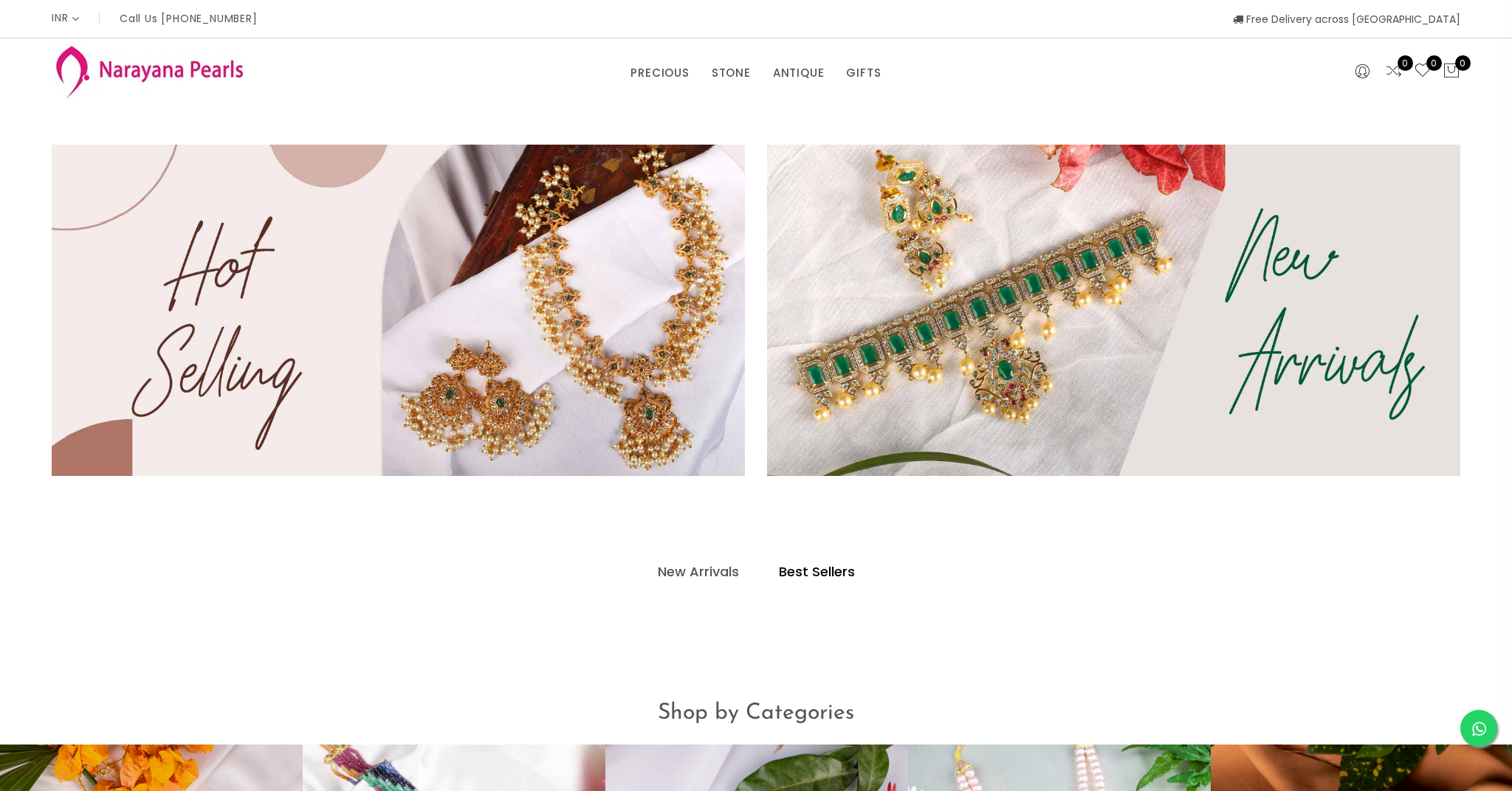
select select "INR"
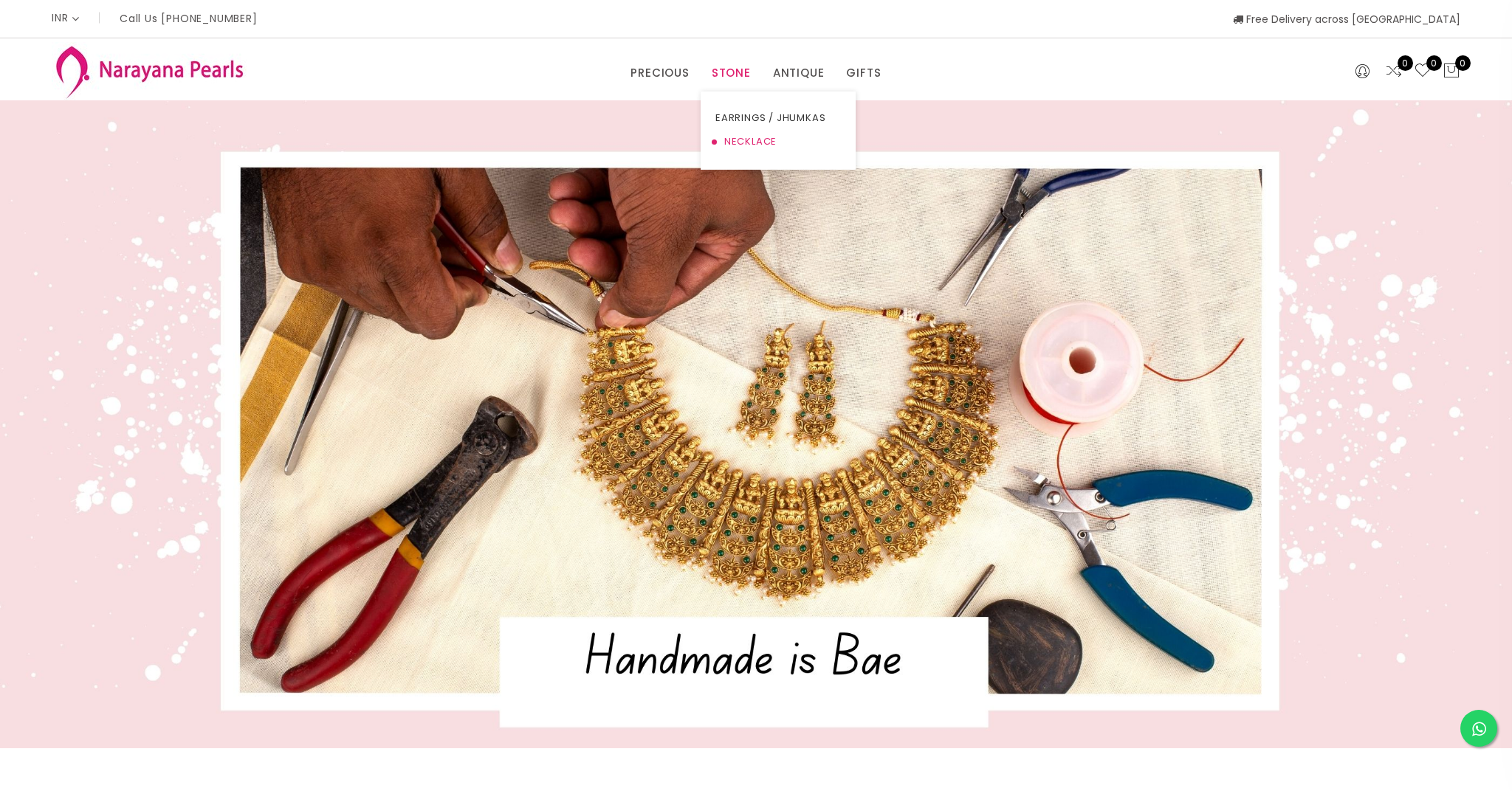
click at [733, 141] on link "NECKLACE" at bounding box center [777, 141] width 125 height 24
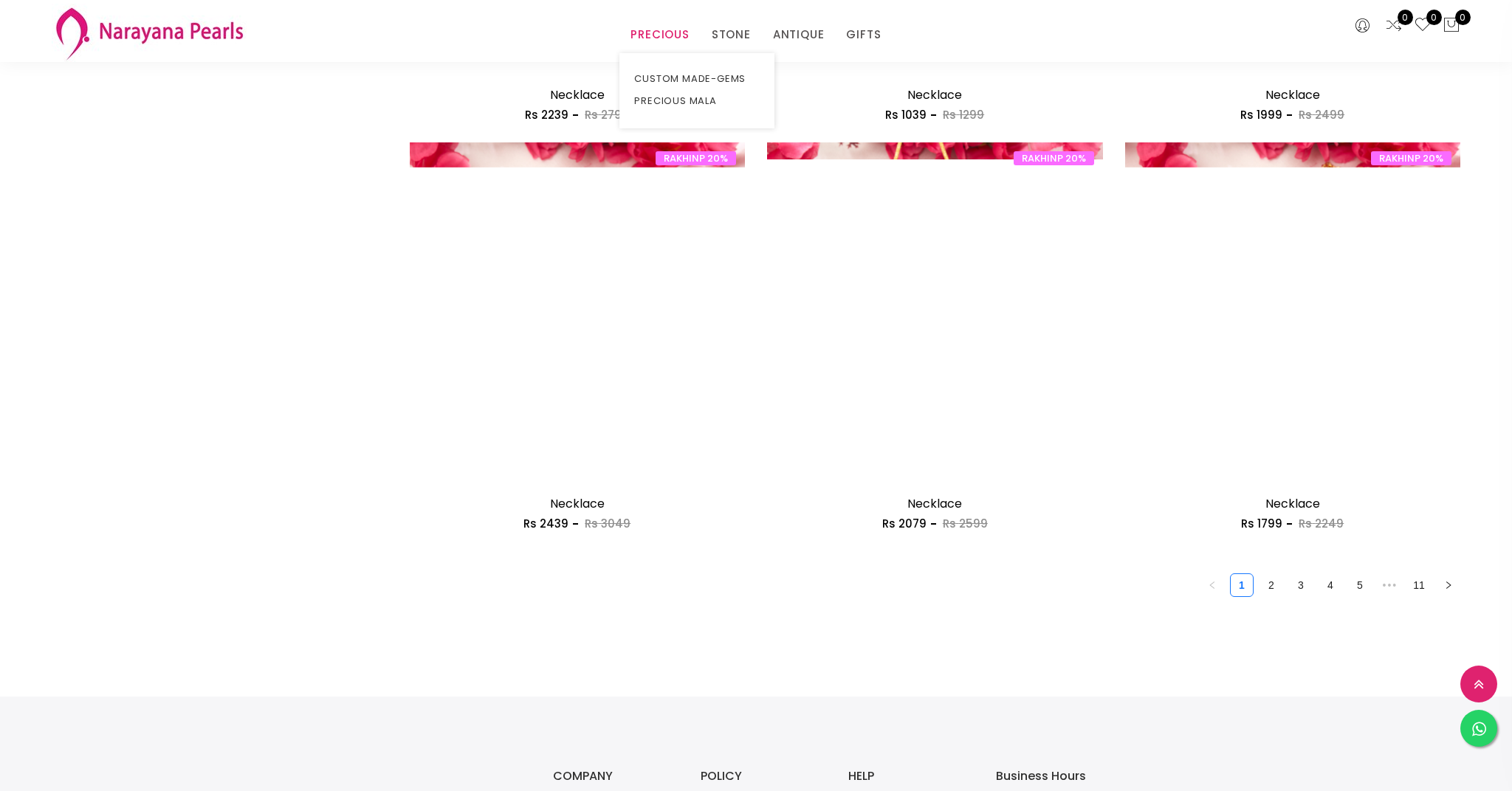
scroll to position [2538, 0]
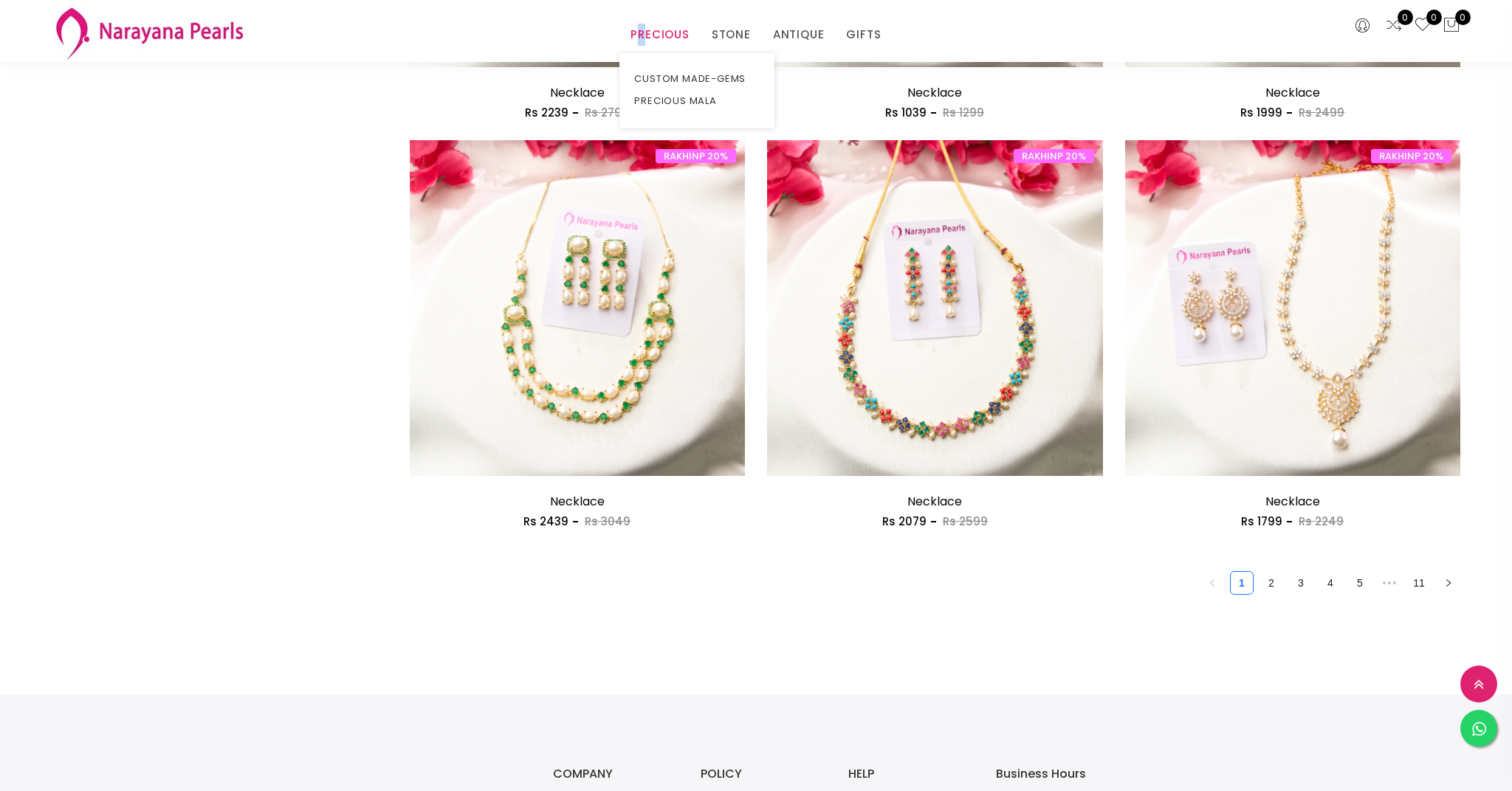
click at [643, 37] on link "PRECIOUS" at bounding box center [659, 34] width 58 height 22
click at [683, 102] on link "PRECIOUS MALA" at bounding box center [696, 100] width 125 height 22
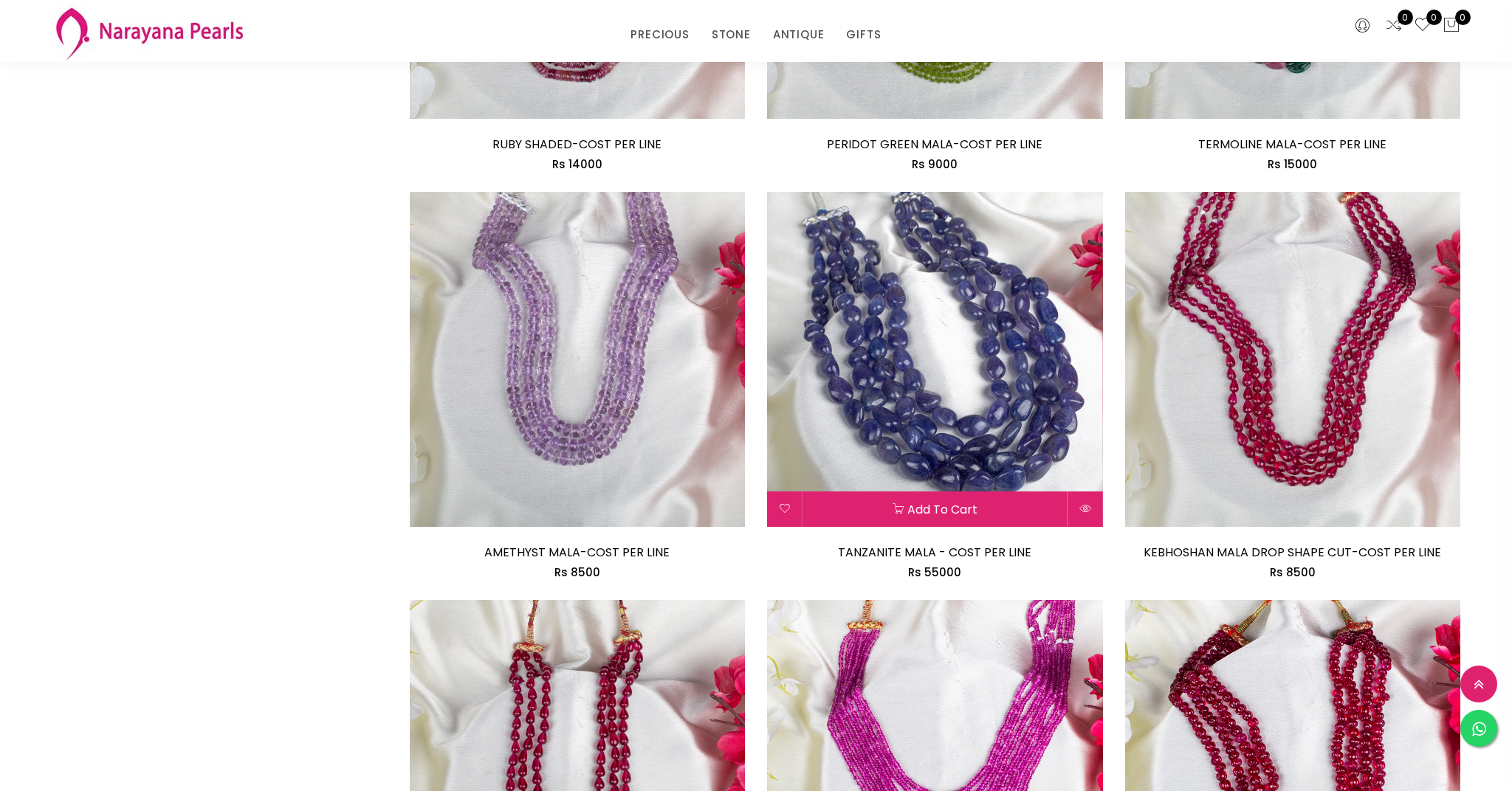
scroll to position [1265, 0]
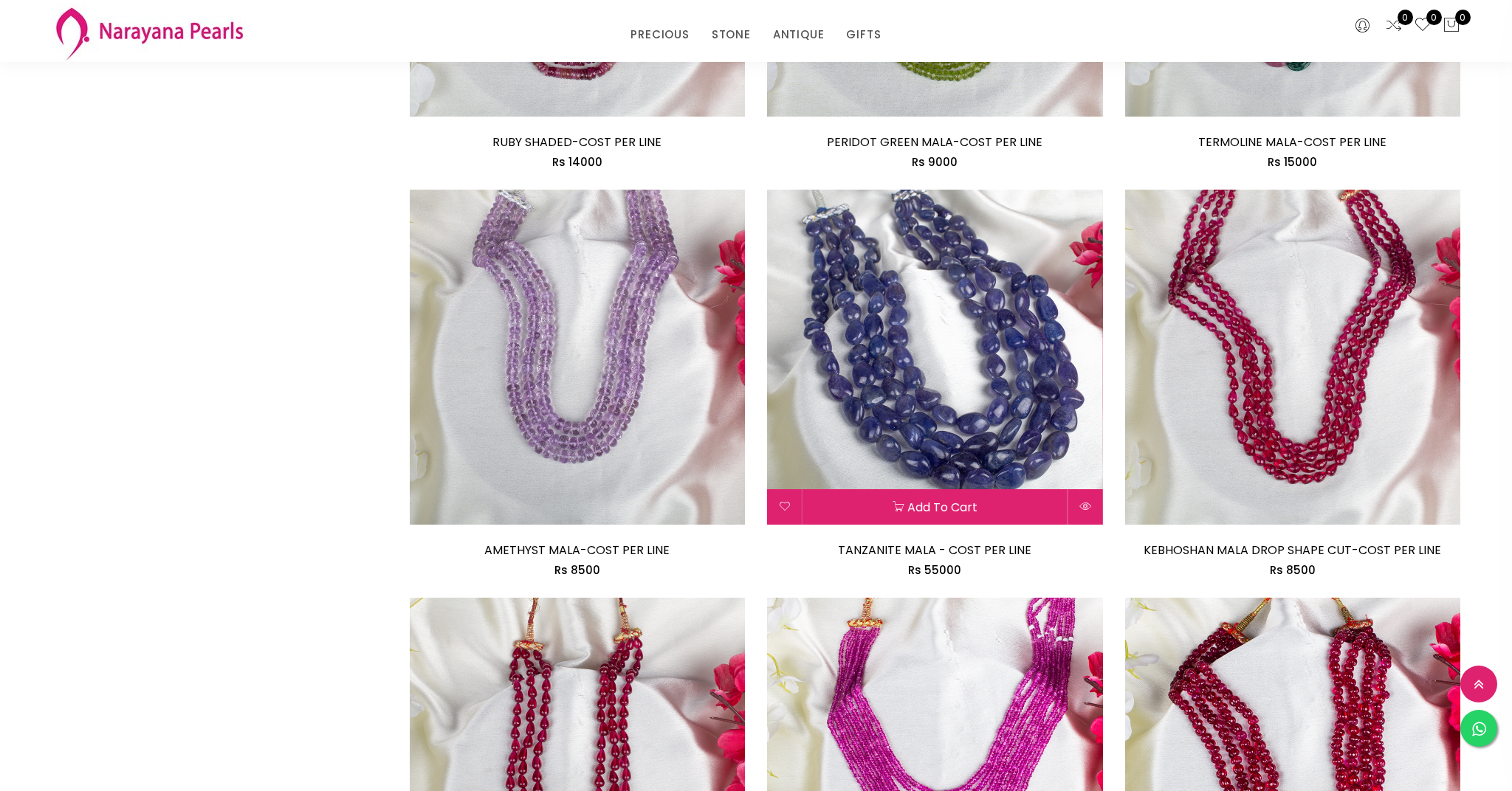
click at [933, 347] on img at bounding box center [934, 356] width 335 height 335
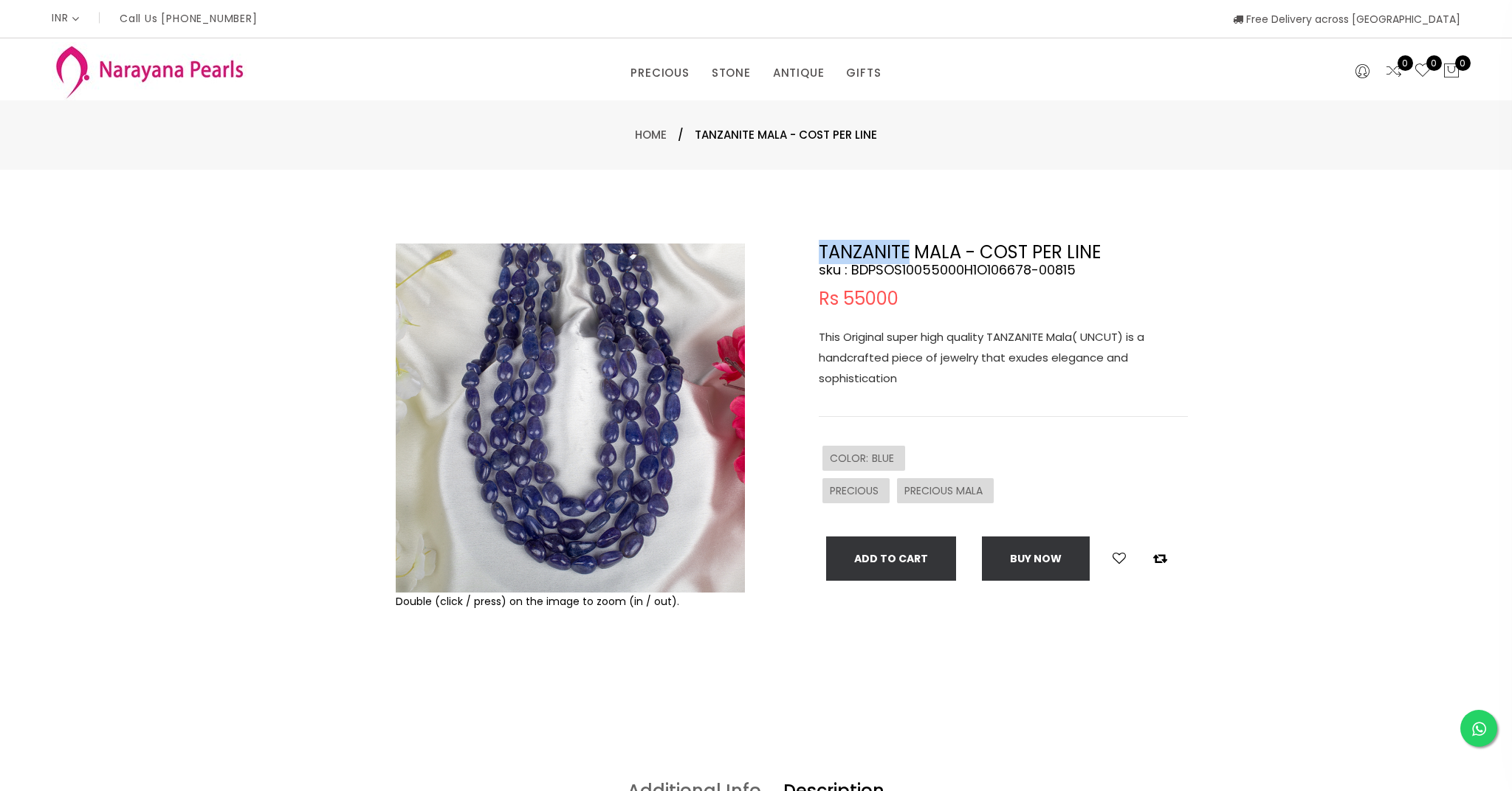
drag, startPoint x: 828, startPoint y: 247, endPoint x: 908, endPoint y: 247, distance: 80.0
click at [909, 246] on h2 "TANZANITE MALA - COST PER LINE" at bounding box center [1003, 252] width 369 height 18
click at [883, 253] on h2 "TANZANITE MALA - COST PER LINE" at bounding box center [1003, 252] width 369 height 18
drag, startPoint x: 909, startPoint y: 252, endPoint x: 818, endPoint y: 252, distance: 91.0
click at [818, 252] on h2 "TANZANITE MALA - COST PER LINE" at bounding box center [1003, 252] width 369 height 18
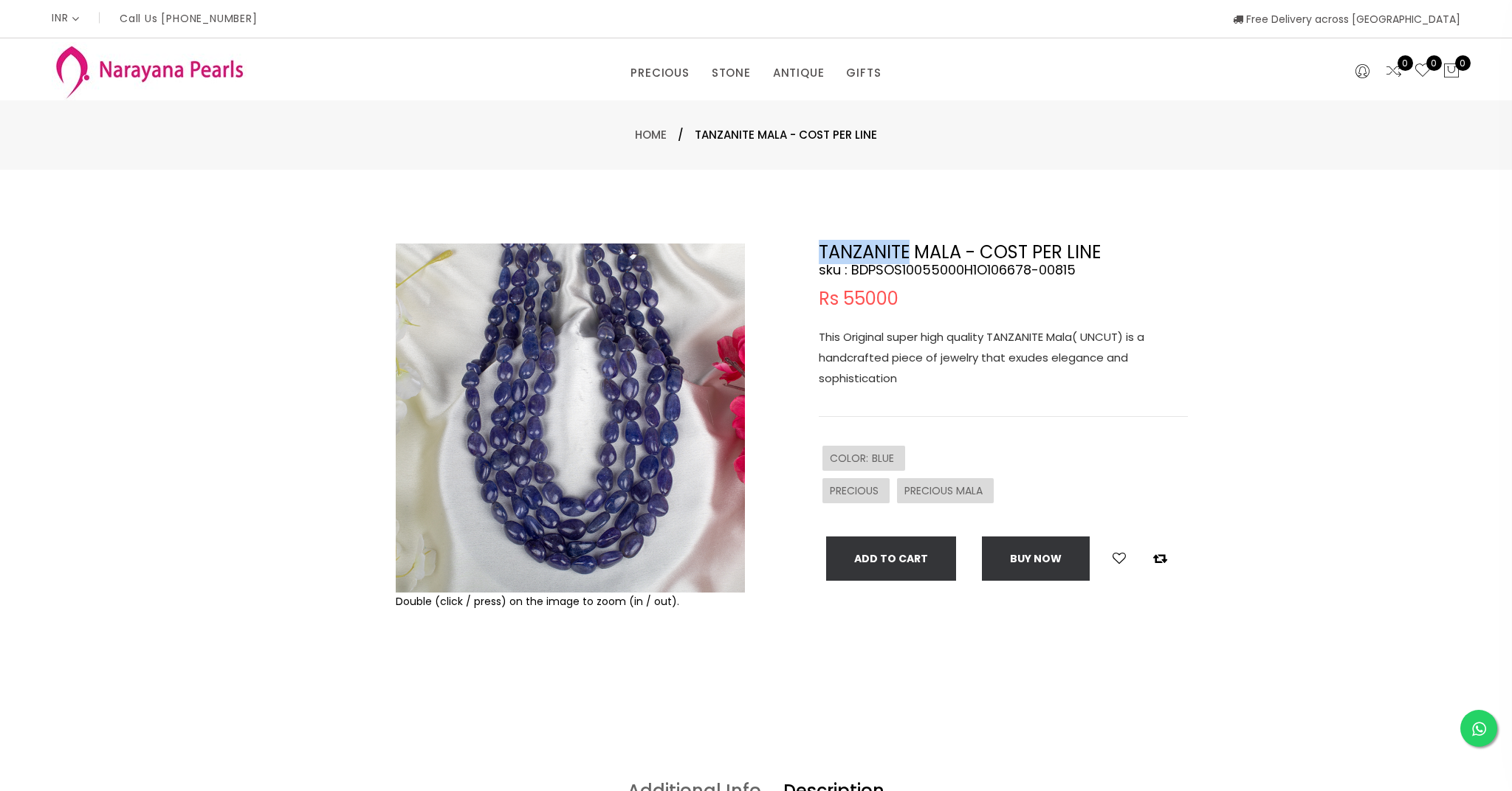
copy h2 "TANZANITE"
